Goal: Navigation & Orientation: Go to known website

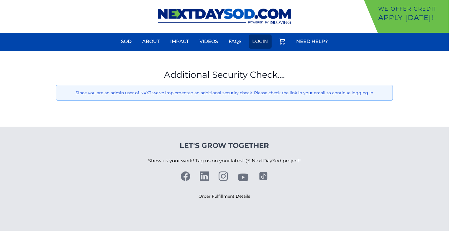
click at [263, 40] on link "Login" at bounding box center [260, 42] width 23 height 14
